Goal: Use online tool/utility: Use online tool/utility

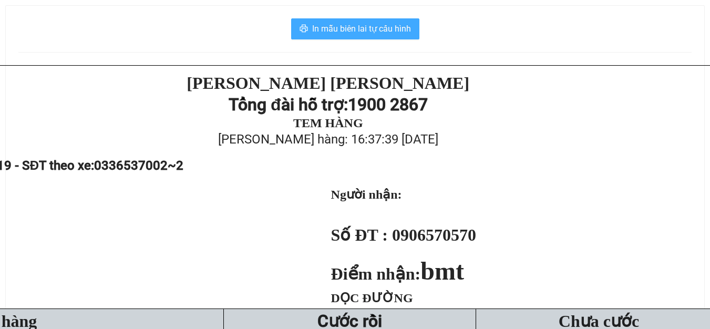
click at [352, 35] on span "In mẫu biên lai tự cấu hình" at bounding box center [361, 28] width 99 height 13
